Goal: Check status: Check status

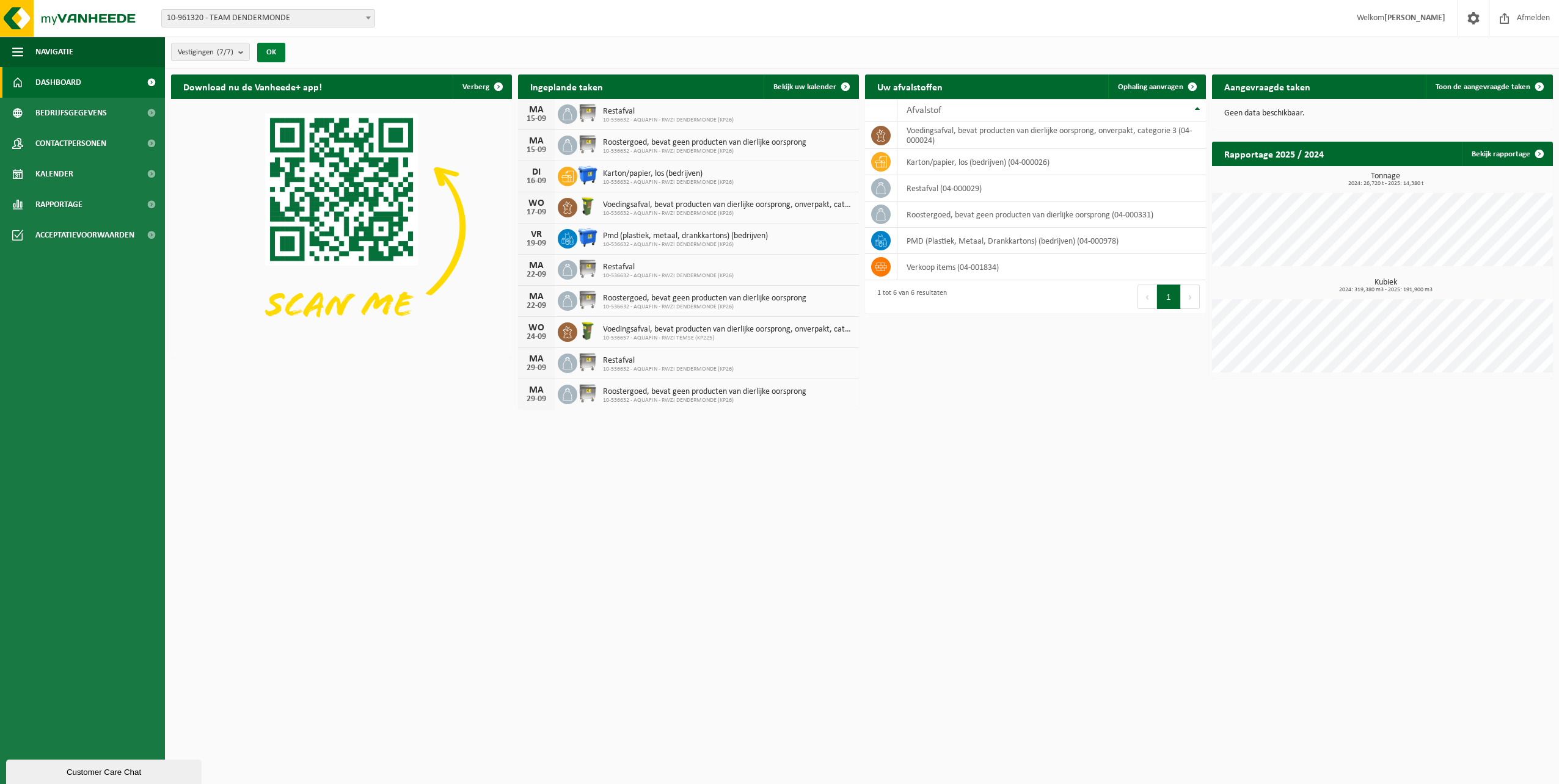
click at [276, 55] on button "OK" at bounding box center [271, 52] width 28 height 19
click at [71, 176] on span "Kalender" at bounding box center [54, 174] width 38 height 30
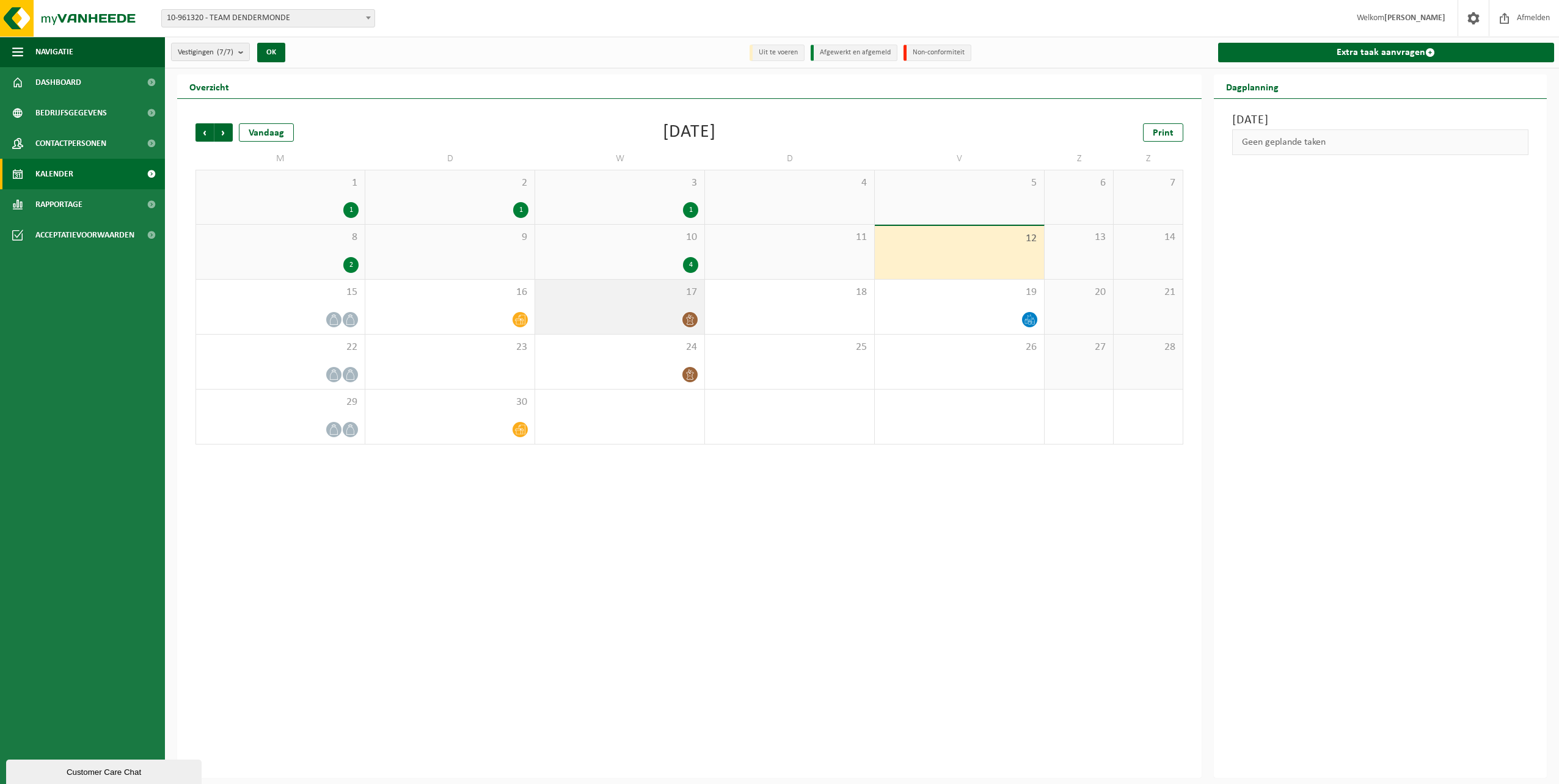
click at [680, 317] on div at bounding box center [620, 320] width 157 height 17
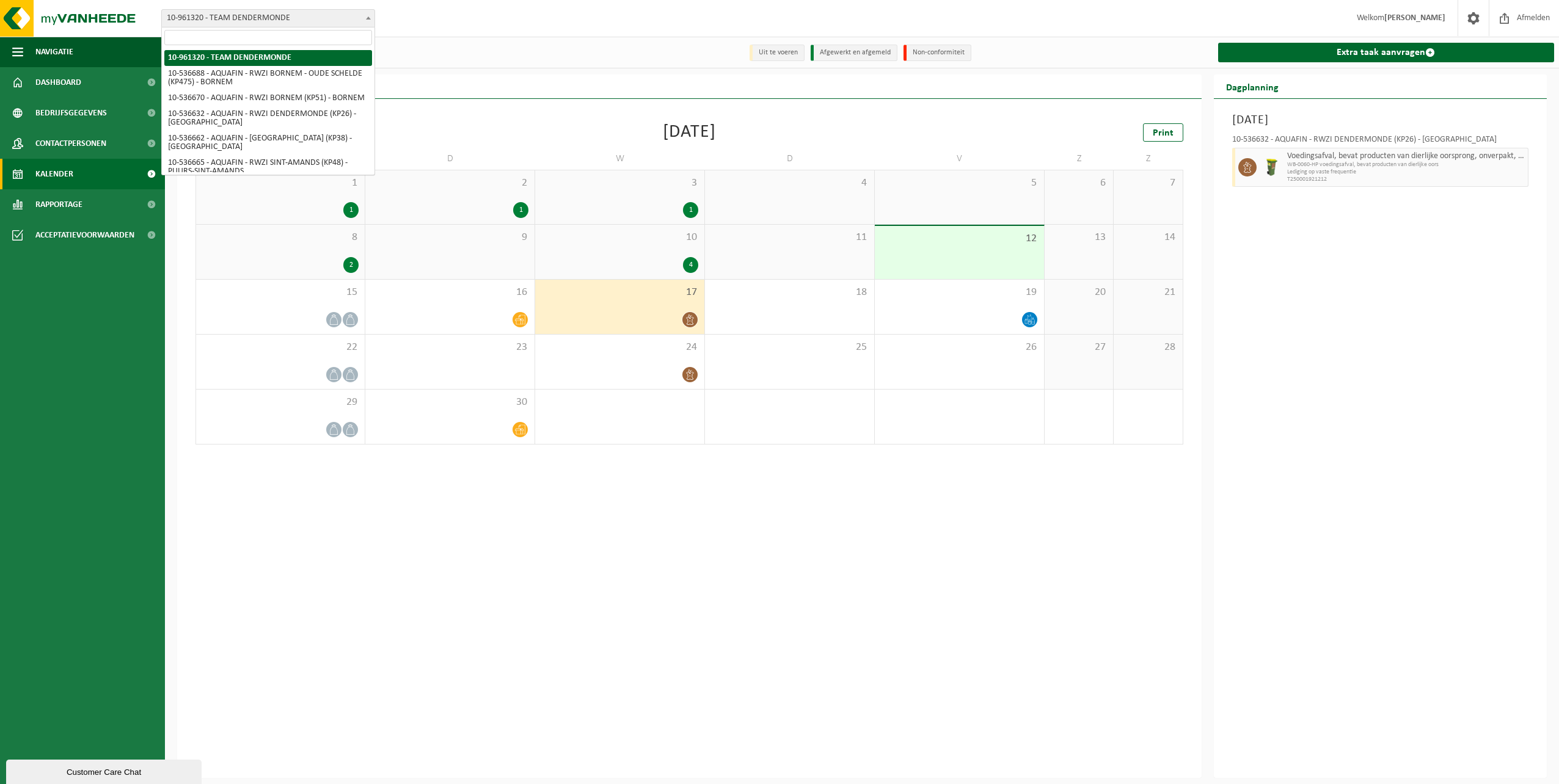
click at [364, 24] on span at bounding box center [368, 18] width 12 height 16
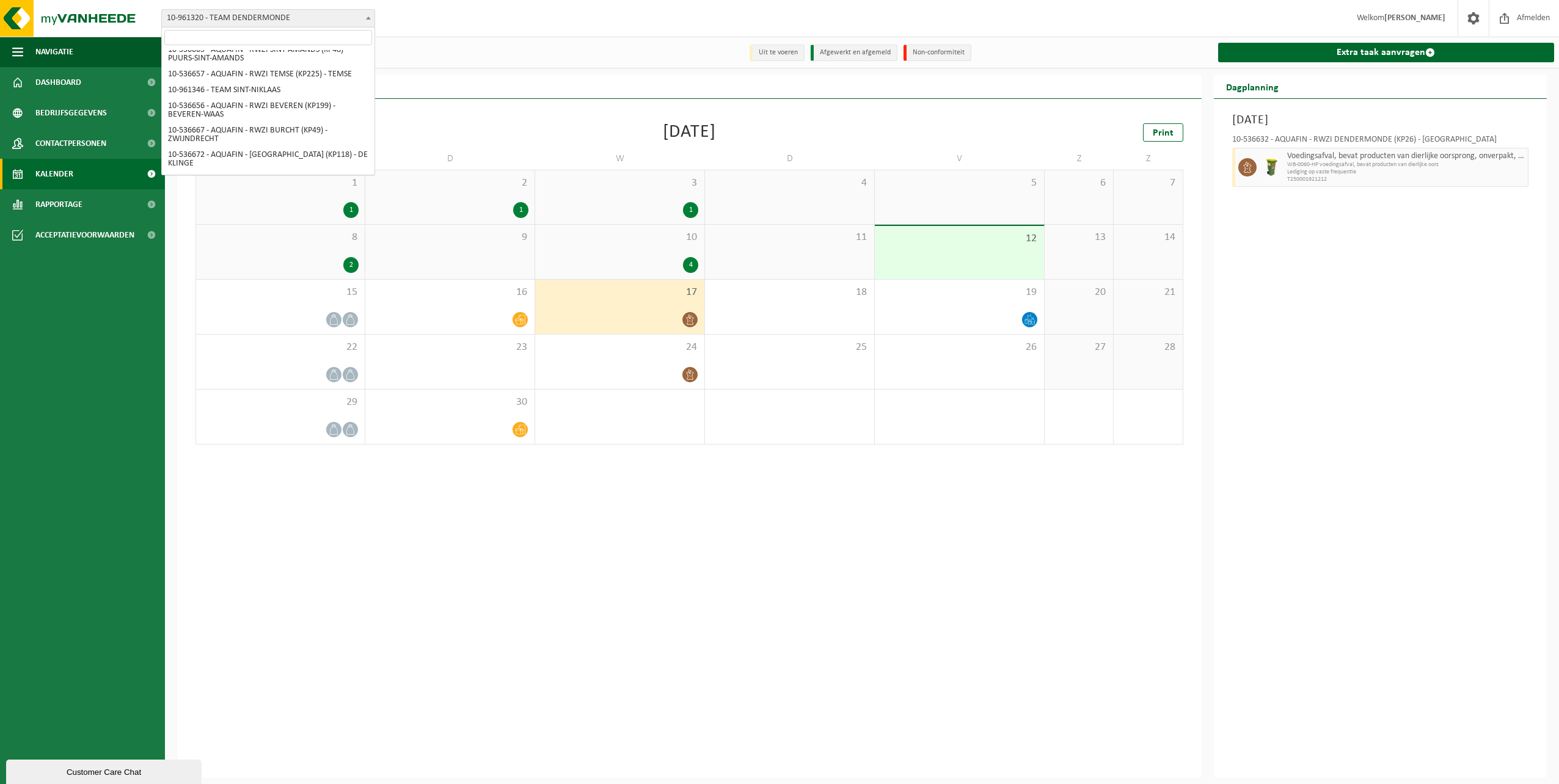
scroll to position [122, 0]
select select "3150"
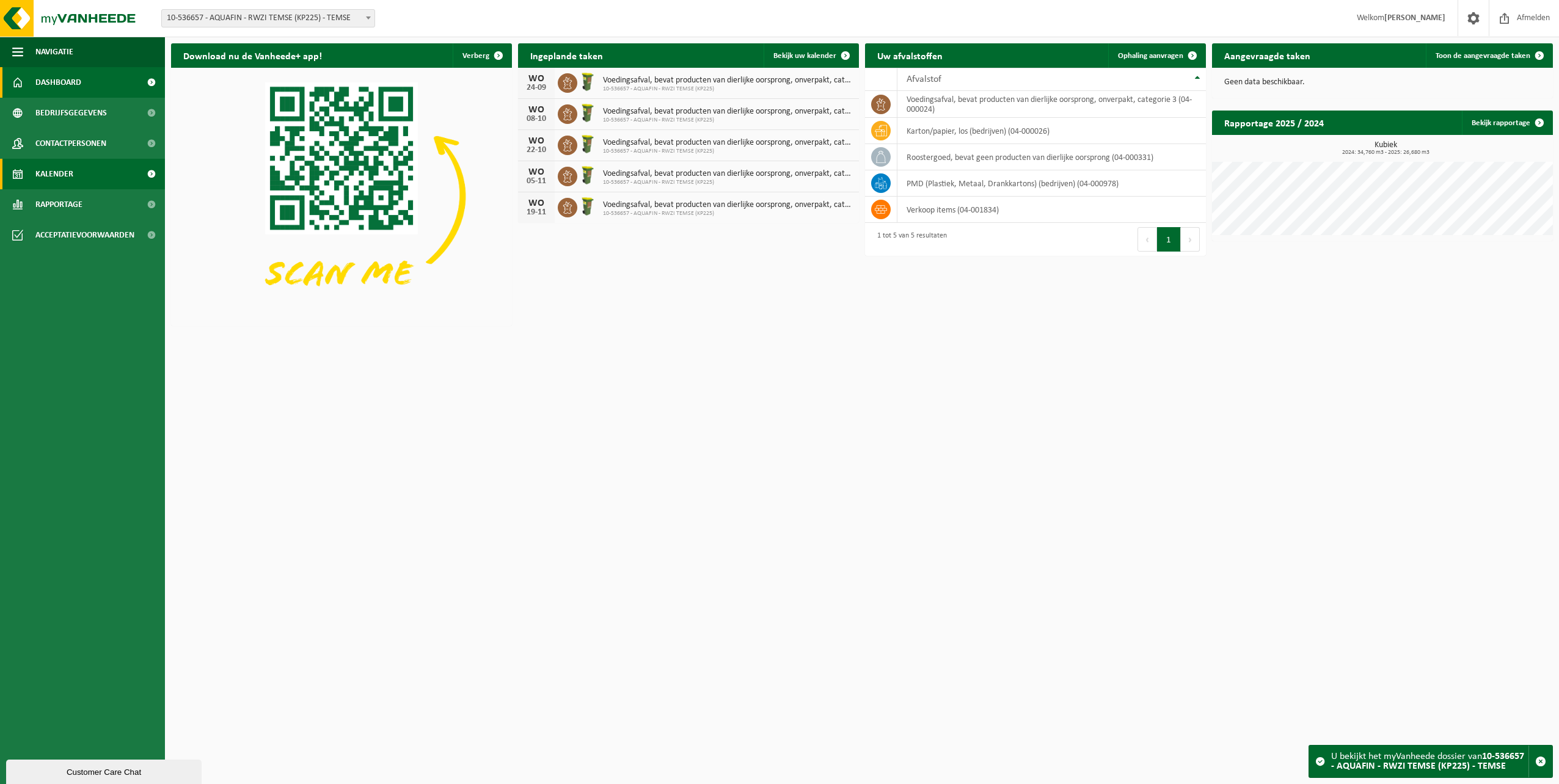
click at [68, 185] on span "Kalender" at bounding box center [54, 174] width 38 height 30
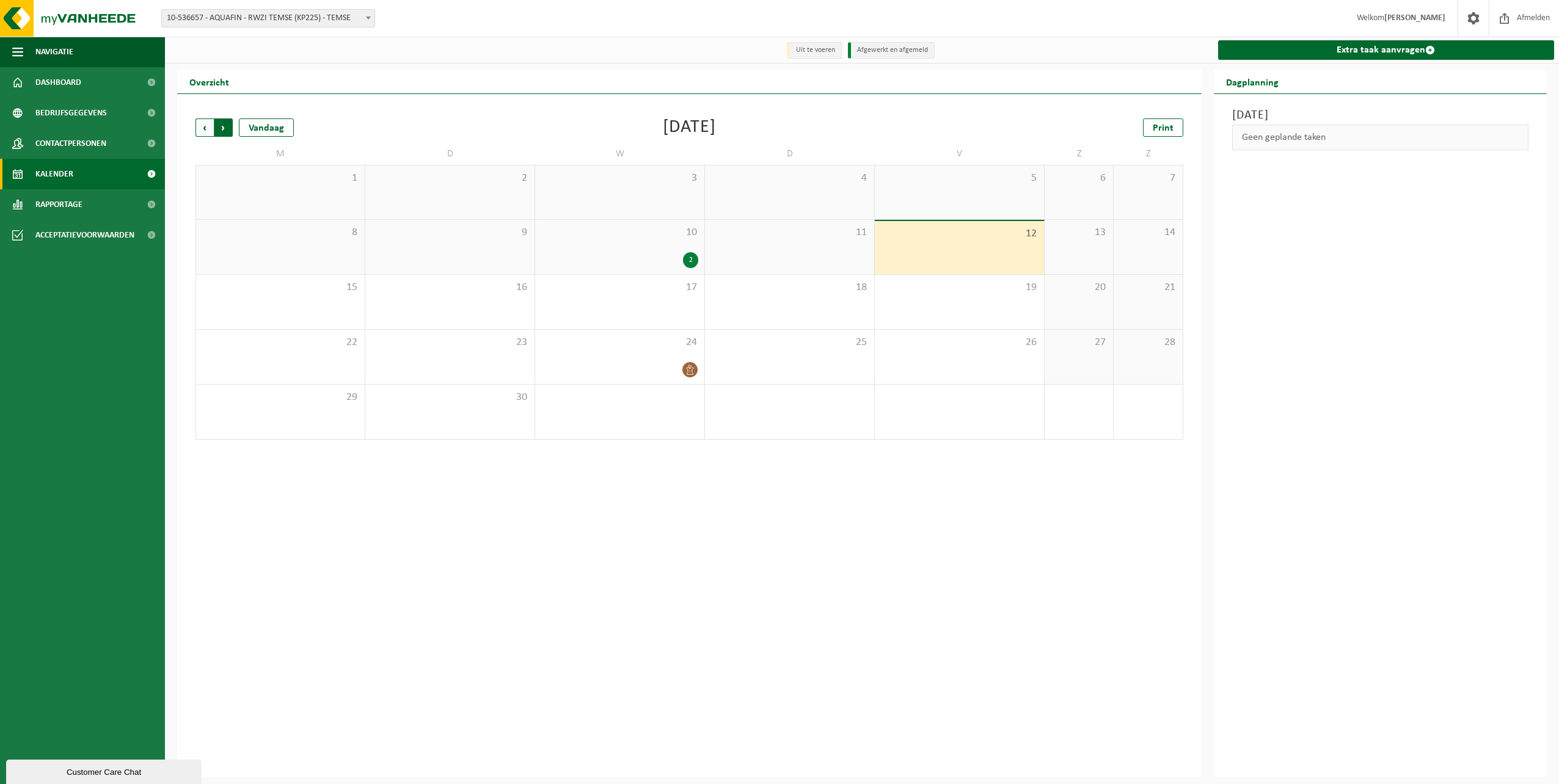
click at [203, 130] on span "Vorige" at bounding box center [204, 127] width 18 height 18
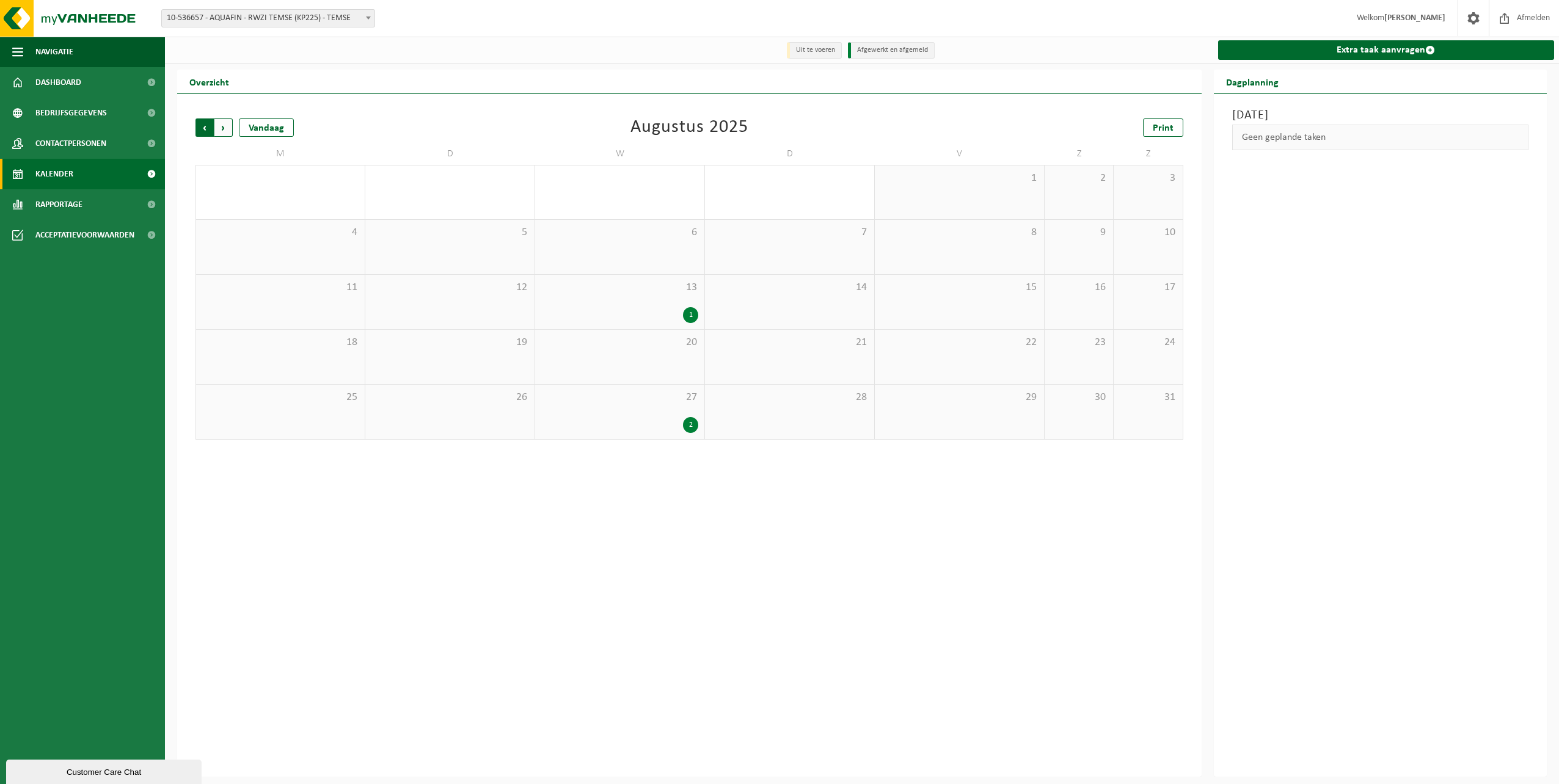
click at [221, 130] on span "Volgende" at bounding box center [223, 127] width 18 height 18
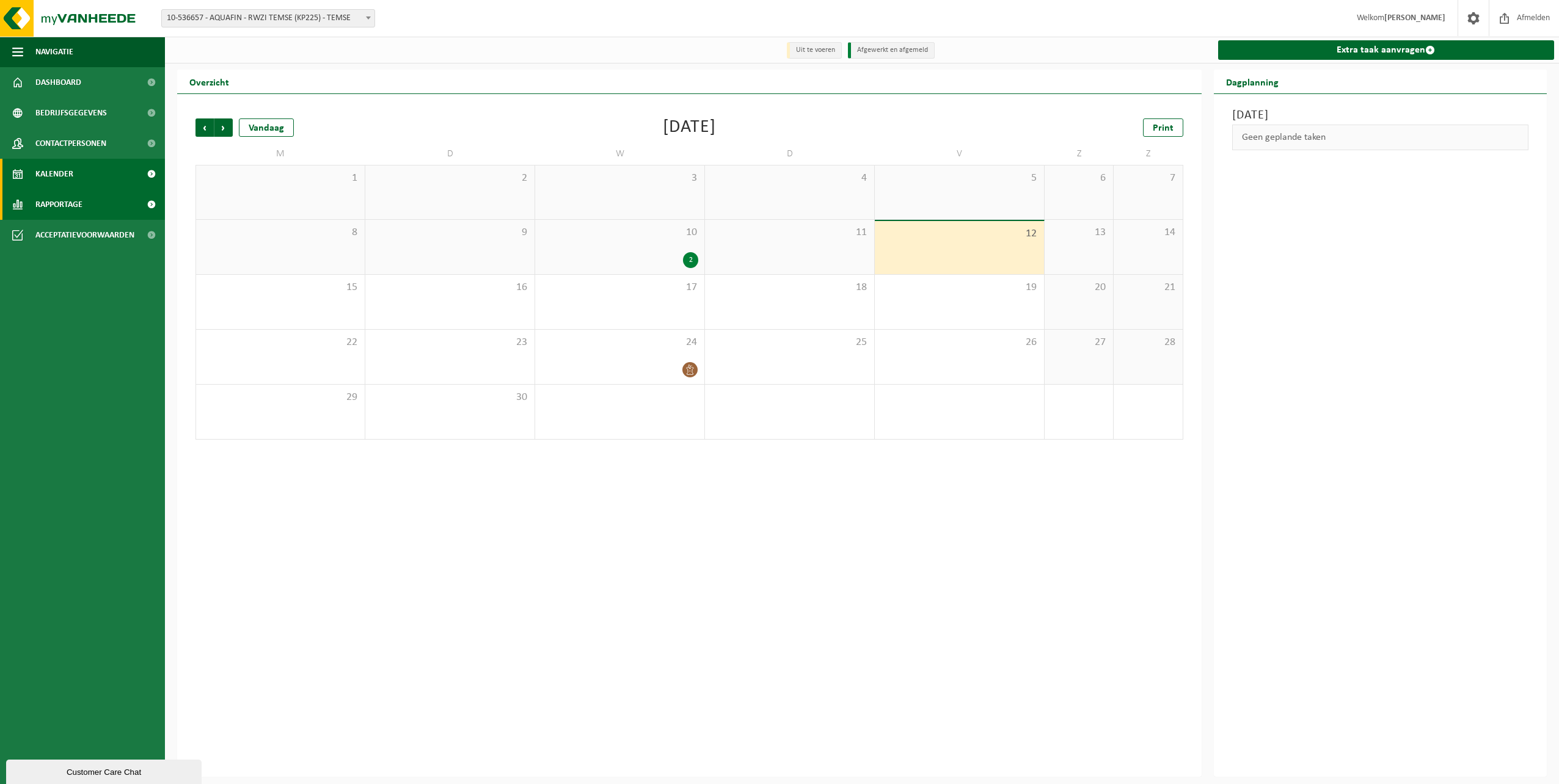
click at [61, 206] on span "Rapportage" at bounding box center [58, 205] width 47 height 30
click at [151, 201] on span at bounding box center [151, 205] width 27 height 30
click at [689, 92] on div "Overzicht" at bounding box center [690, 82] width 1024 height 25
click at [806, 133] on div "Vorige Volgende Vandaag September 2025 Print" at bounding box center [689, 127] width 988 height 18
